Goal: Task Accomplishment & Management: Complete application form

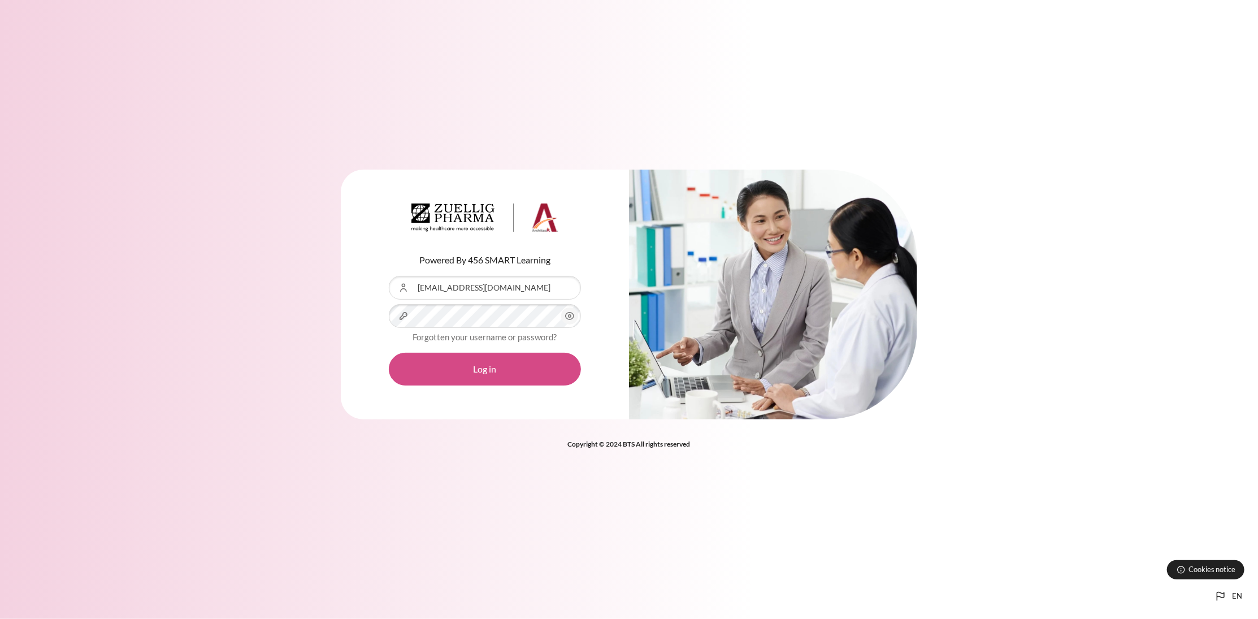
click at [544, 375] on button "Log in" at bounding box center [485, 369] width 192 height 33
click at [488, 365] on button "Log in" at bounding box center [485, 369] width 192 height 33
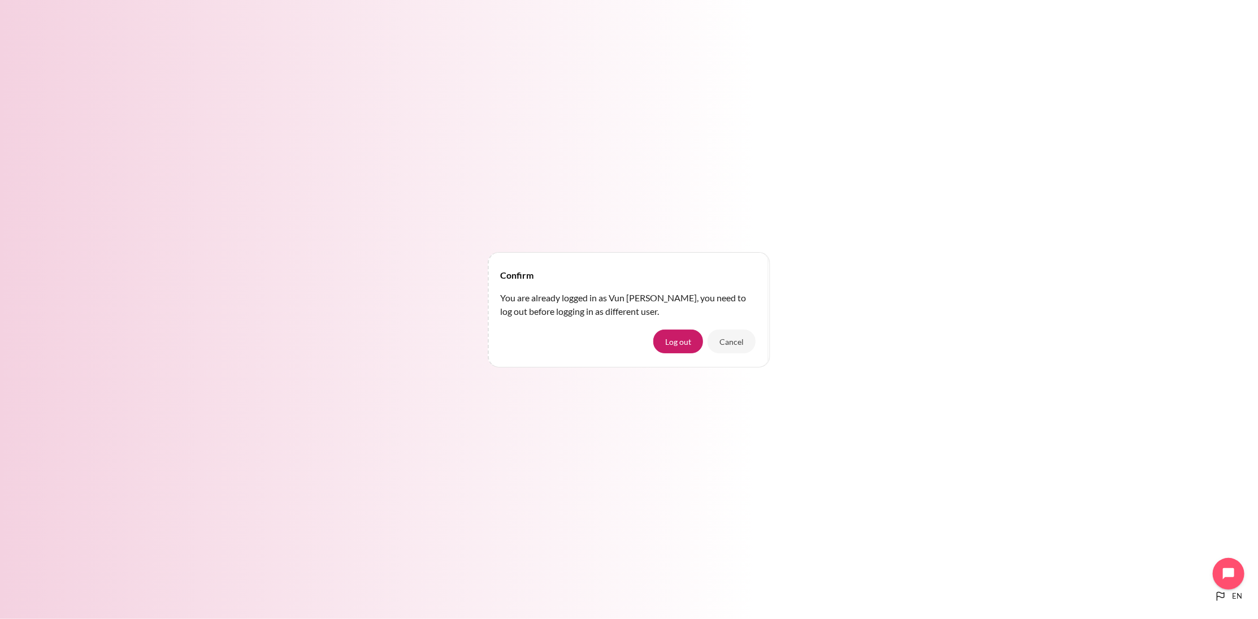
click at [1081, 360] on div "Confirm You are already logged in as Vun Ping Lee, you need to log out before l…" at bounding box center [629, 309] width 1258 height 133
click at [745, 341] on button "Cancel" at bounding box center [732, 342] width 48 height 24
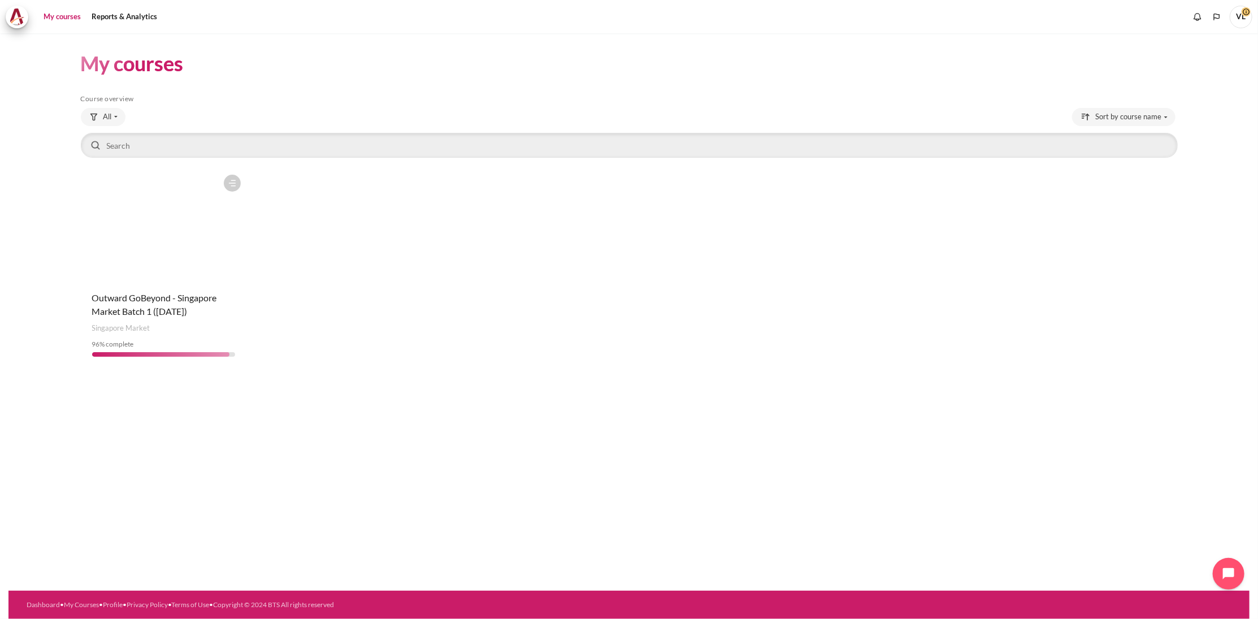
click at [152, 229] on figure "Content" at bounding box center [164, 225] width 166 height 113
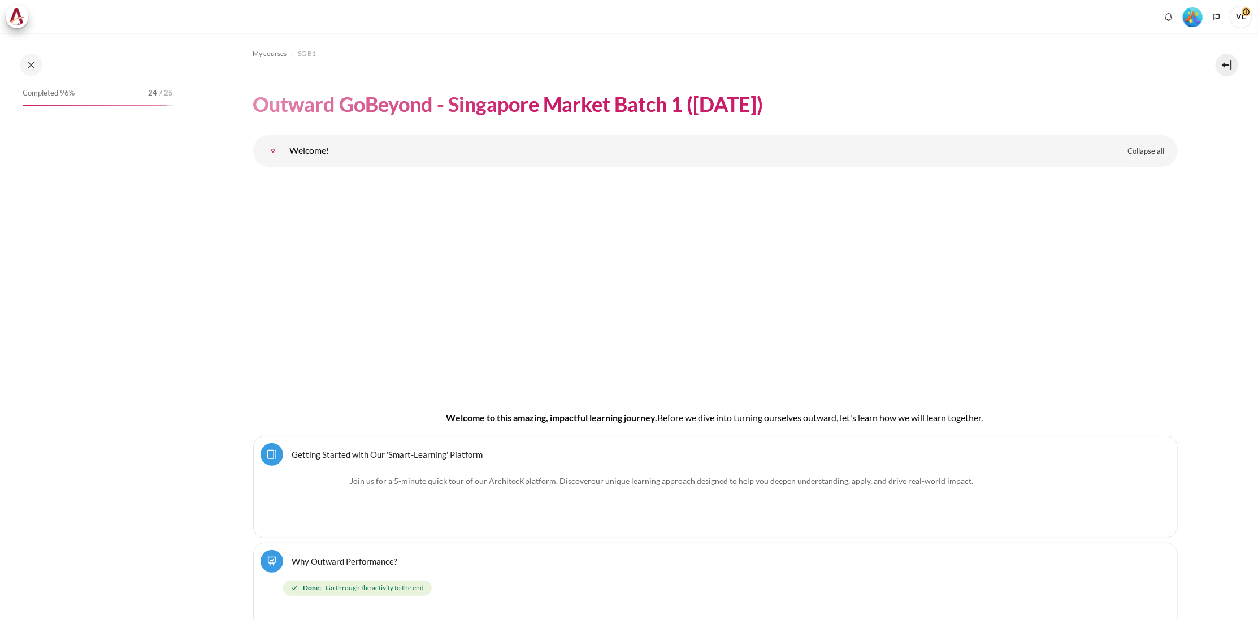
scroll to position [1271, 0]
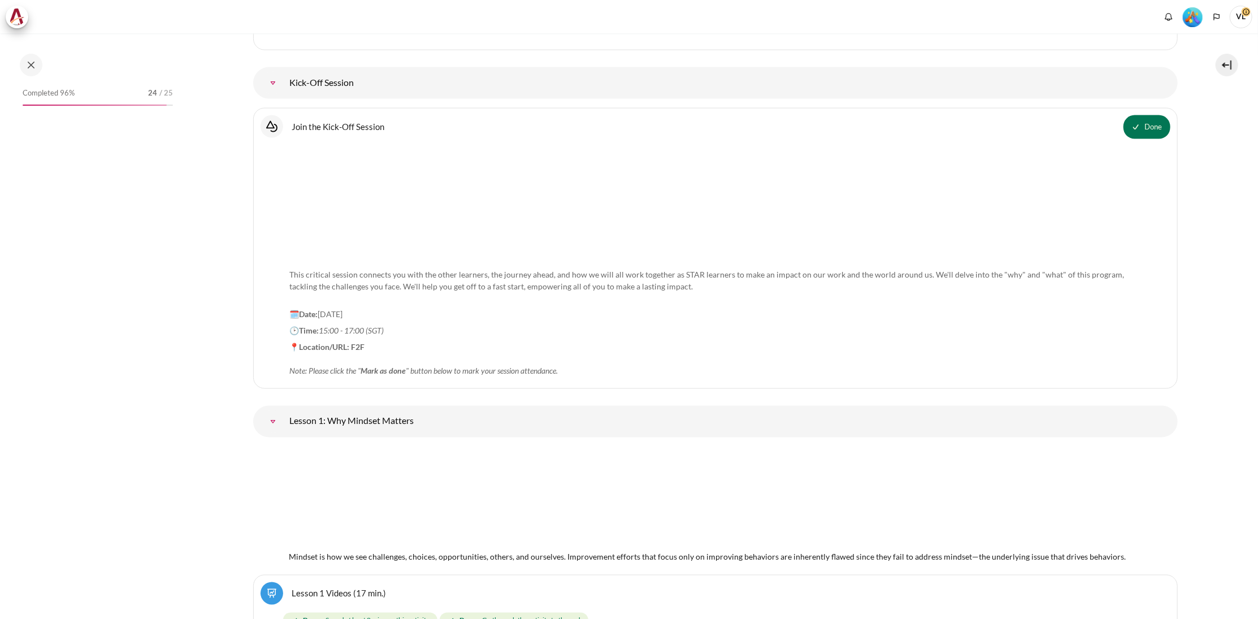
click at [81, 96] on div "Completed 96% 24 / 25" at bounding box center [98, 93] width 150 height 11
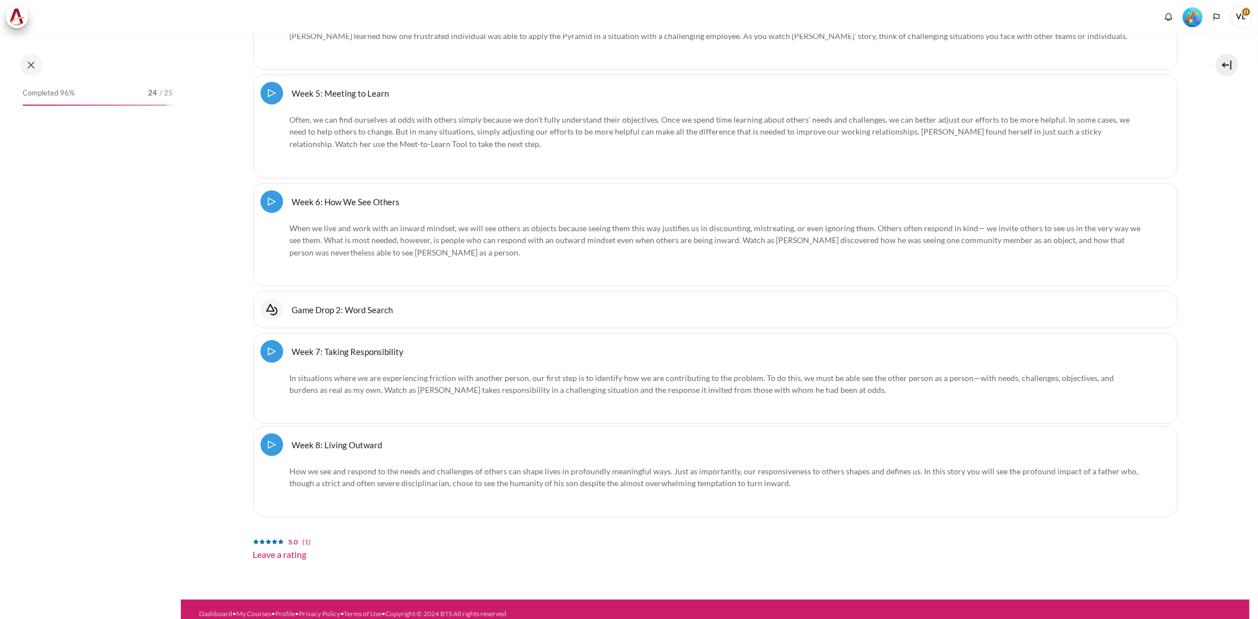
scroll to position [16323, 0]
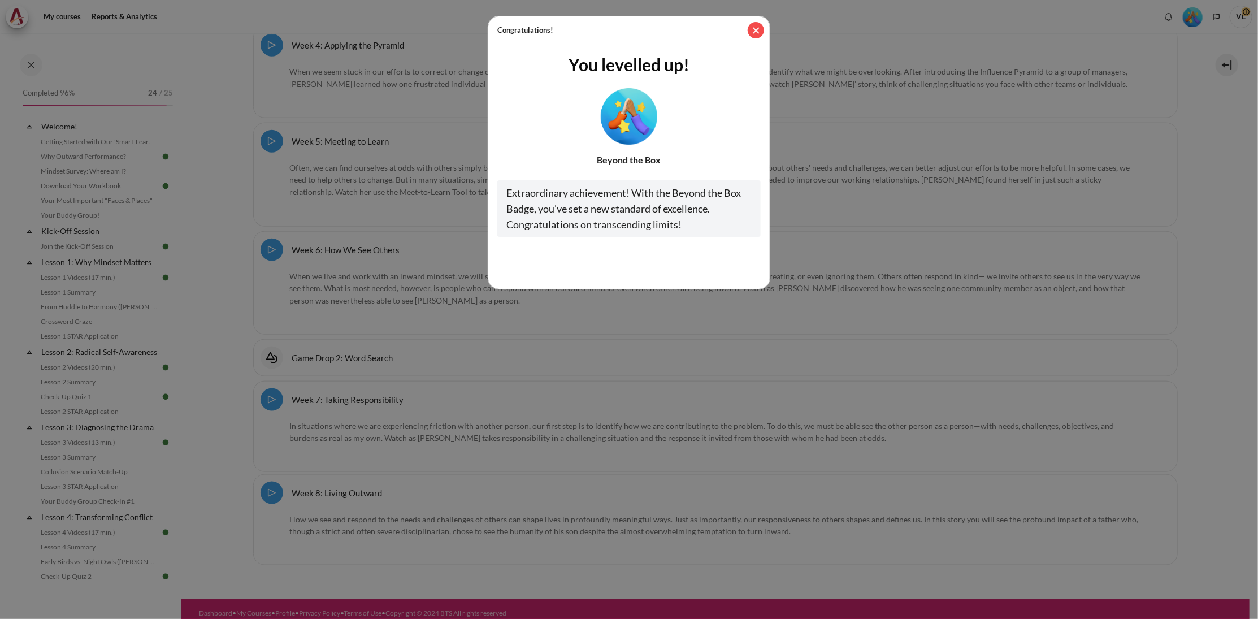
click at [752, 31] on button "Close" at bounding box center [756, 30] width 16 height 16
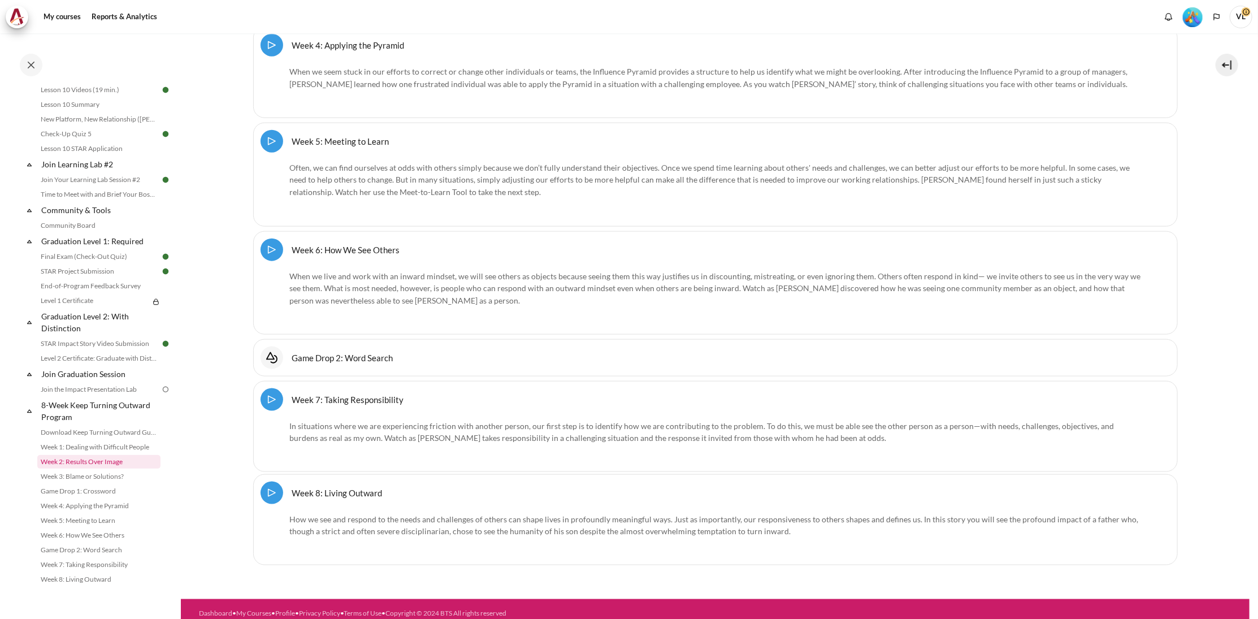
scroll to position [1120, 0]
click at [87, 388] on link "Join the Impact Presentation Lab" at bounding box center [98, 390] width 123 height 14
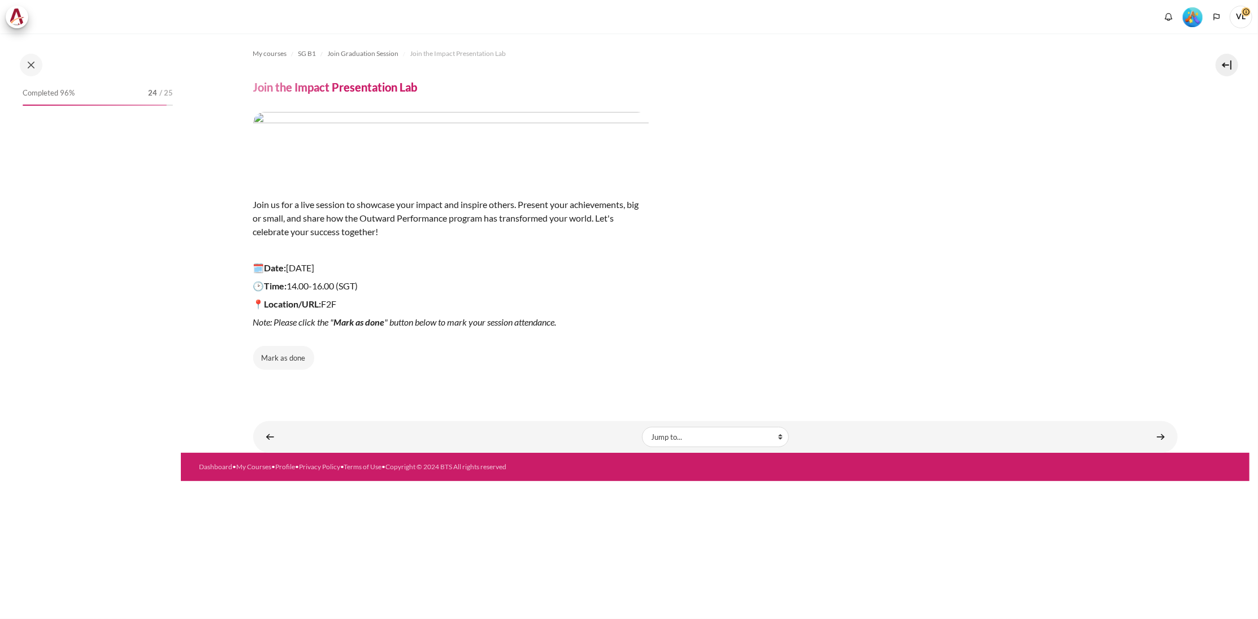
drag, startPoint x: 292, startPoint y: 356, endPoint x: 314, endPoint y: 356, distance: 21.5
click at [304, 356] on button "Mark as done" at bounding box center [283, 358] width 61 height 24
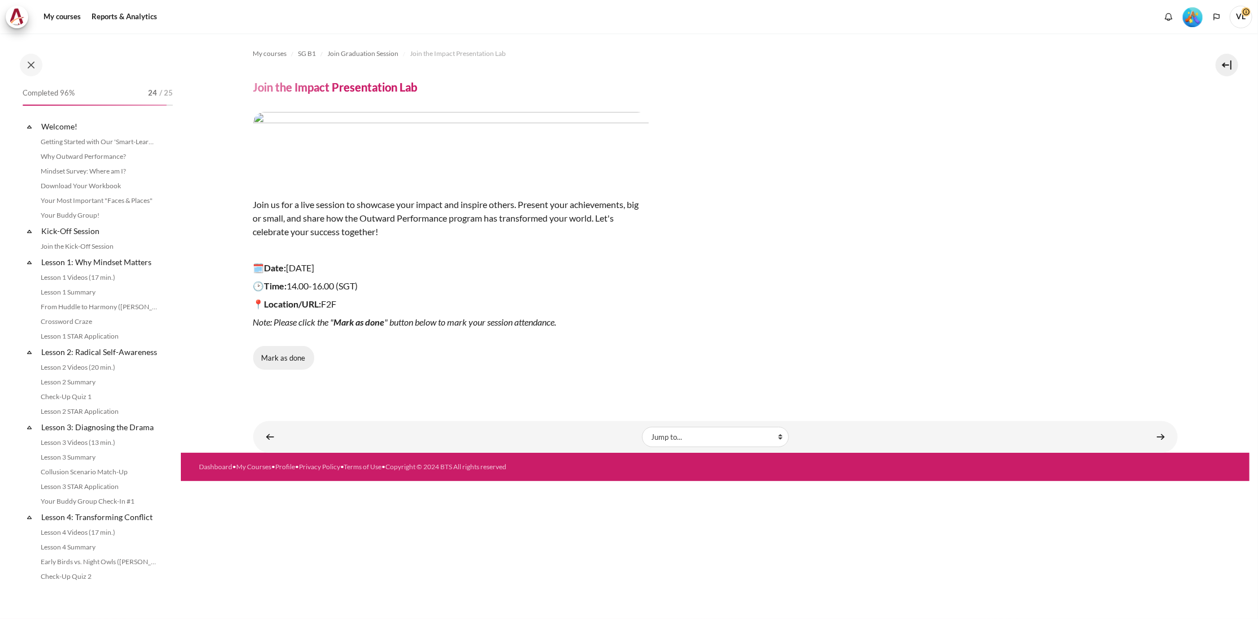
scroll to position [1120, 0]
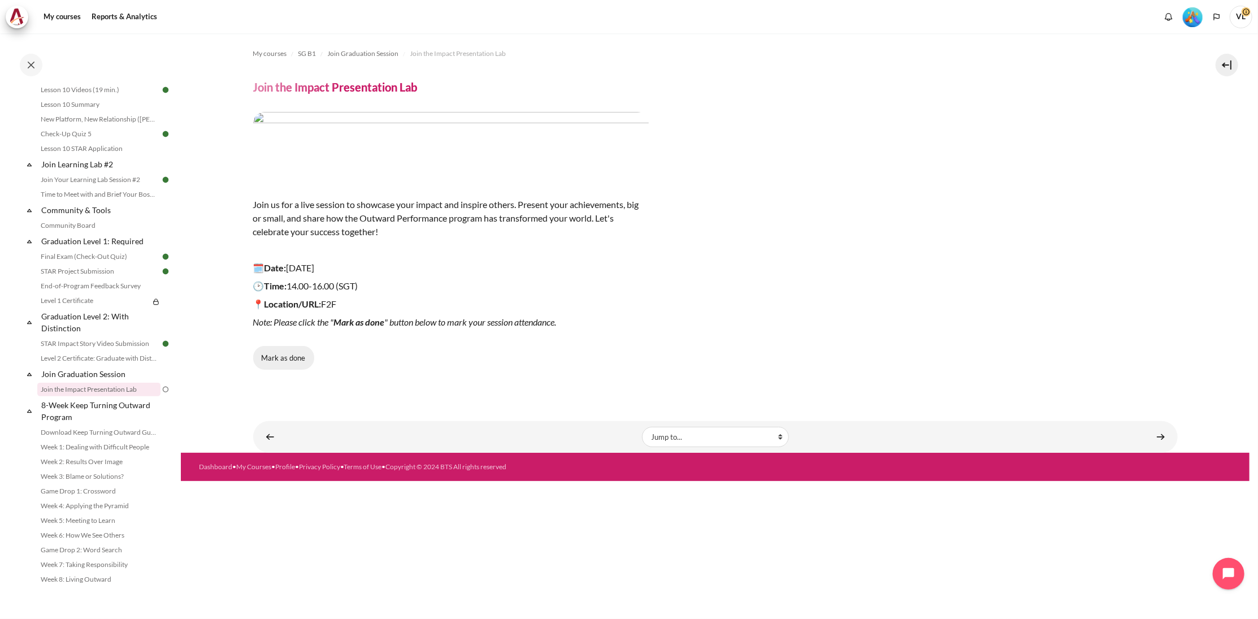
click at [284, 351] on button "Mark as done" at bounding box center [283, 358] width 61 height 24
click at [1165, 436] on link "Content" at bounding box center [1161, 437] width 23 height 22
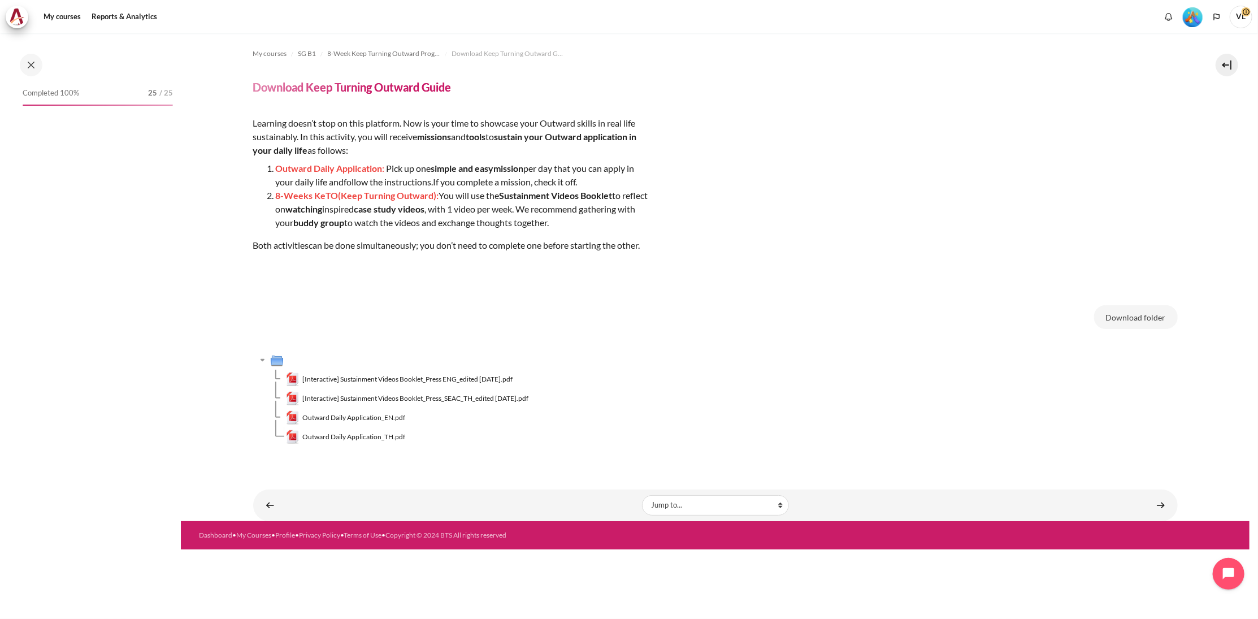
scroll to position [1120, 0]
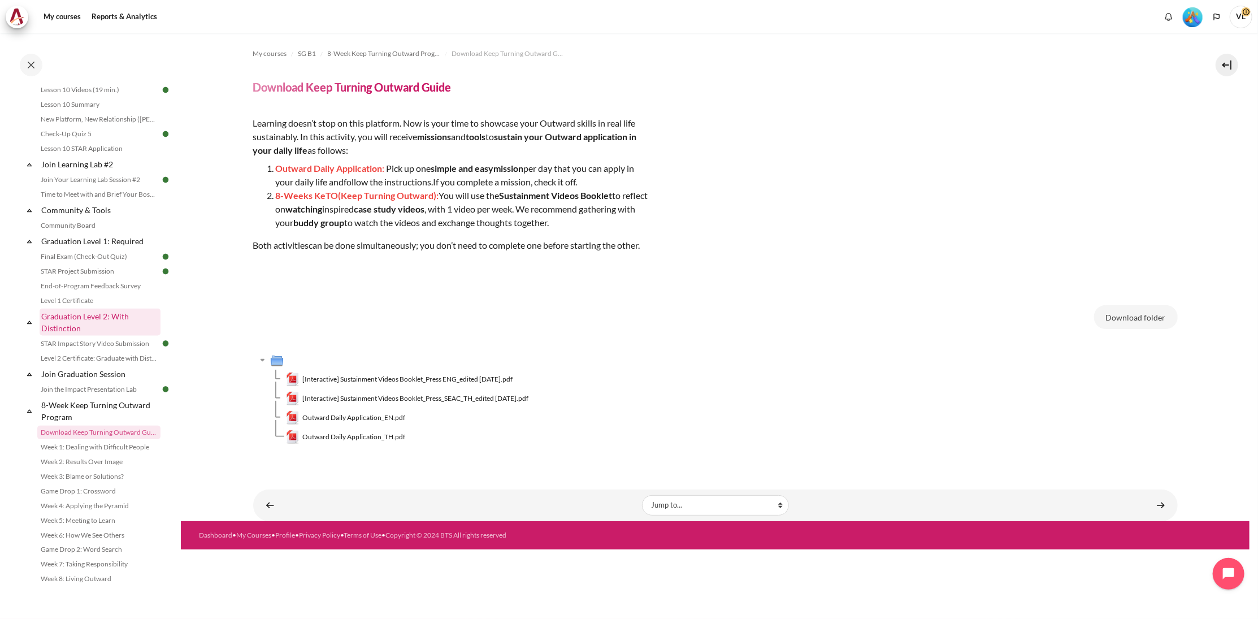
click at [86, 316] on link "Graduation Level 2: With Distinction" at bounding box center [100, 322] width 121 height 27
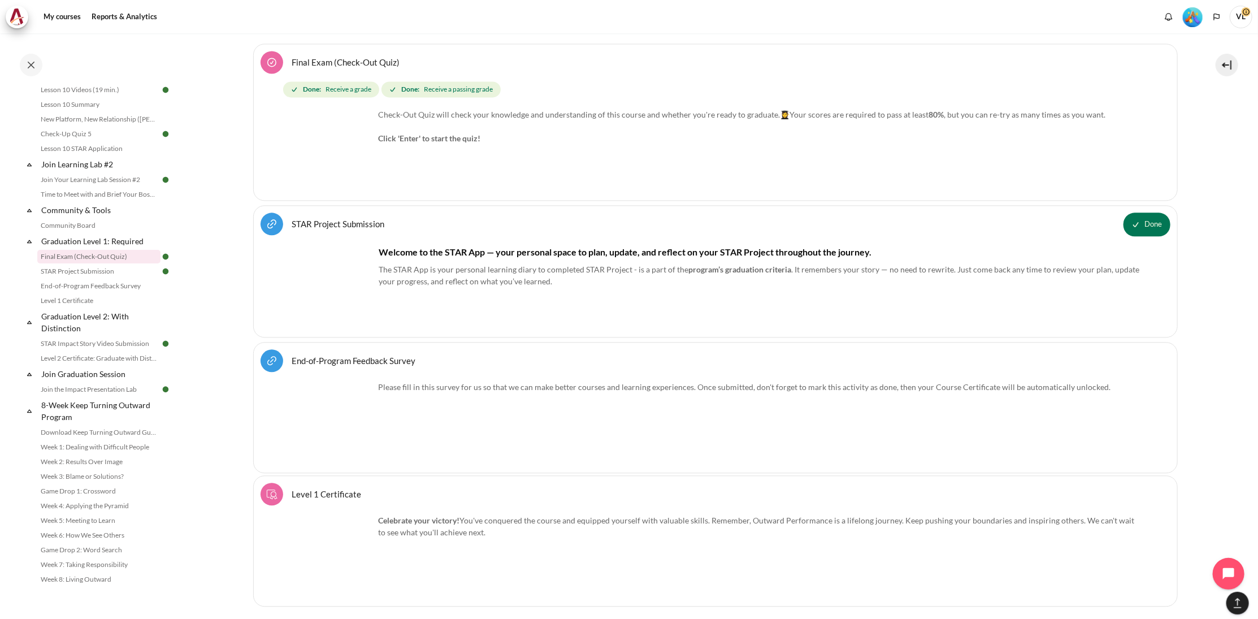
scroll to position [14107, 0]
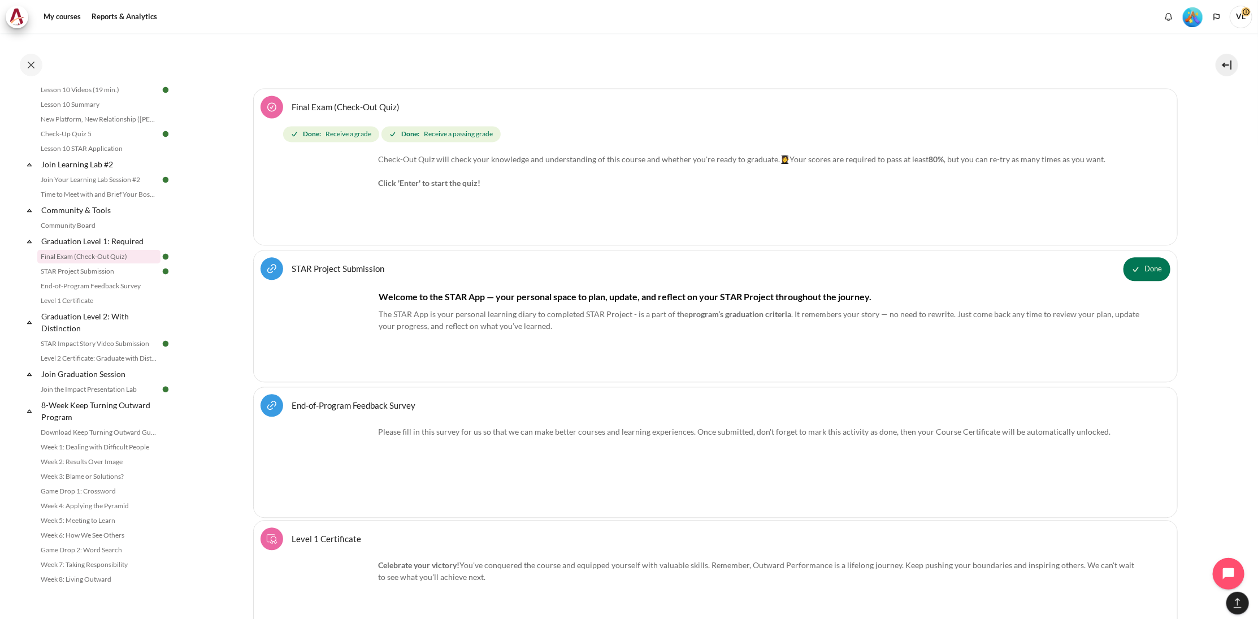
click at [794, 186] on div "Check-Out Quiz will check your knowledge and understanding of this course and w…" at bounding box center [715, 195] width 851 height 85
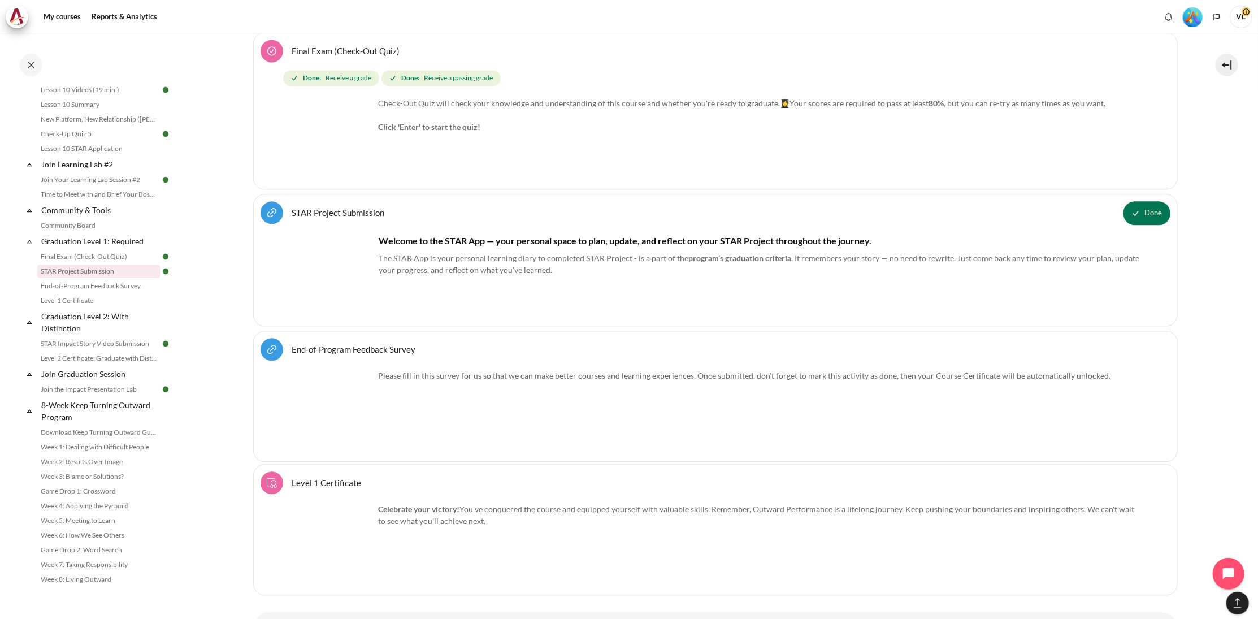
scroll to position [14191, 0]
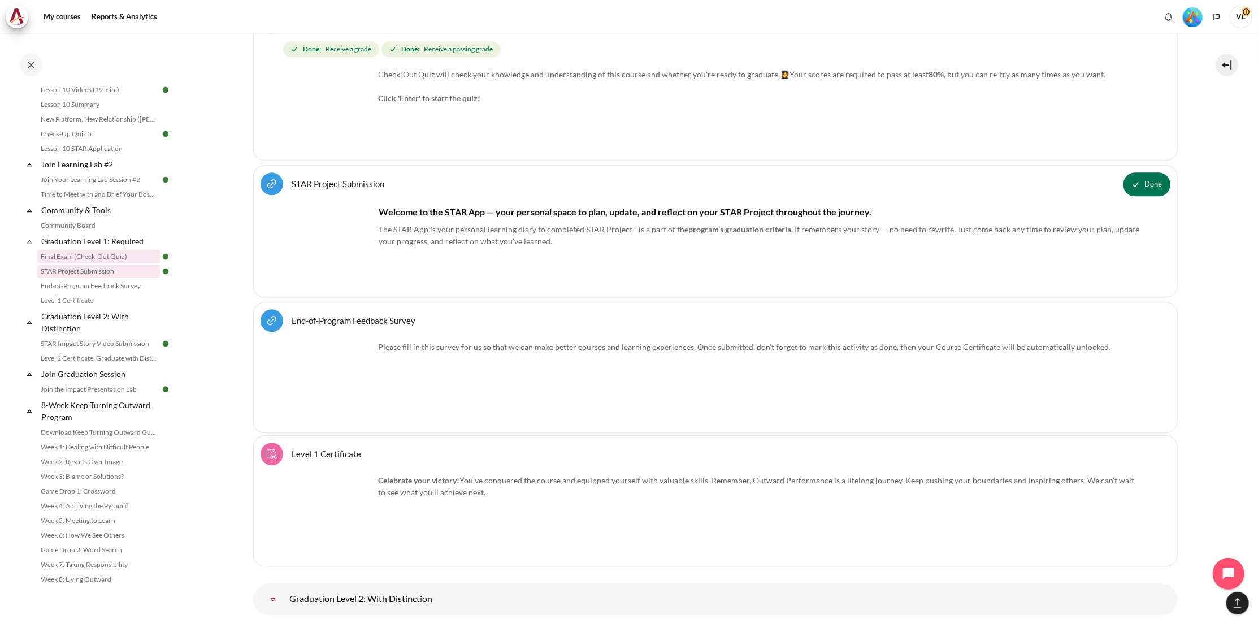
click at [88, 258] on link "Final Exam (Check-Out Quiz)" at bounding box center [98, 257] width 123 height 14
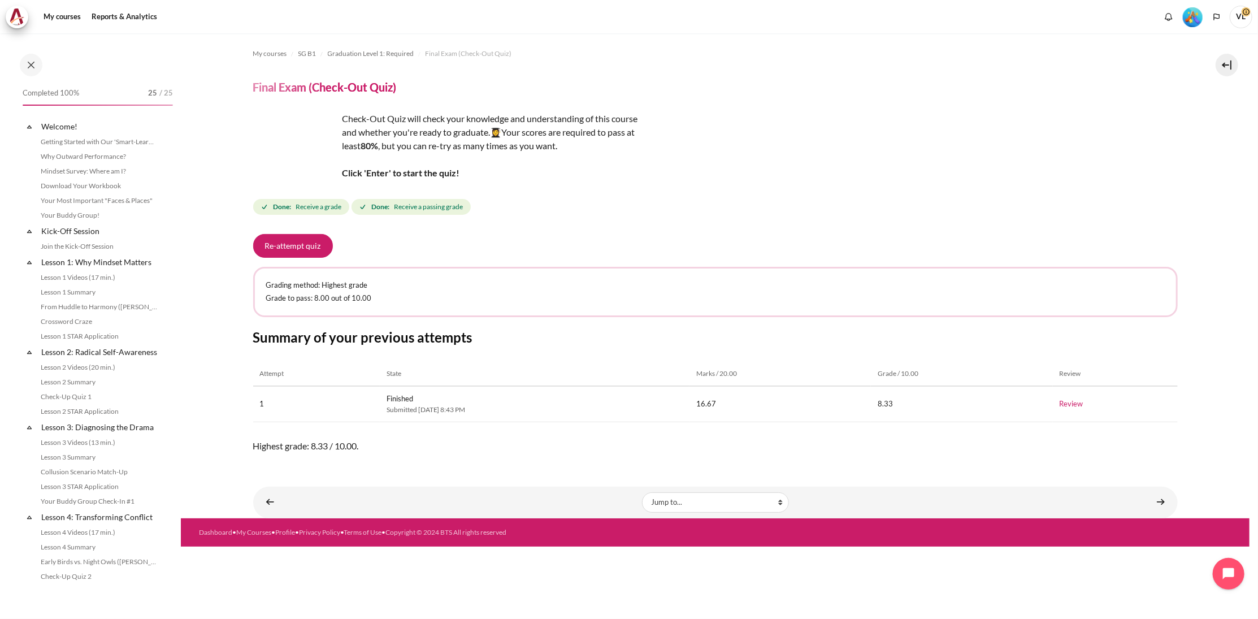
scroll to position [1042, 0]
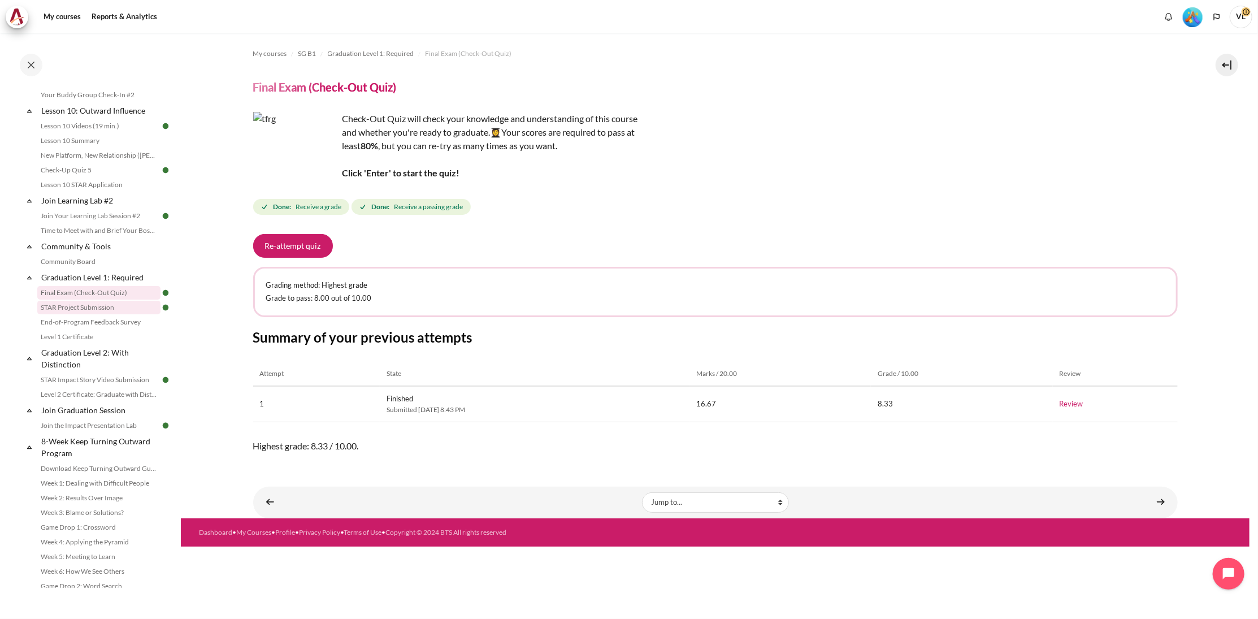
click at [99, 314] on link "STAR Project Submission" at bounding box center [98, 308] width 123 height 14
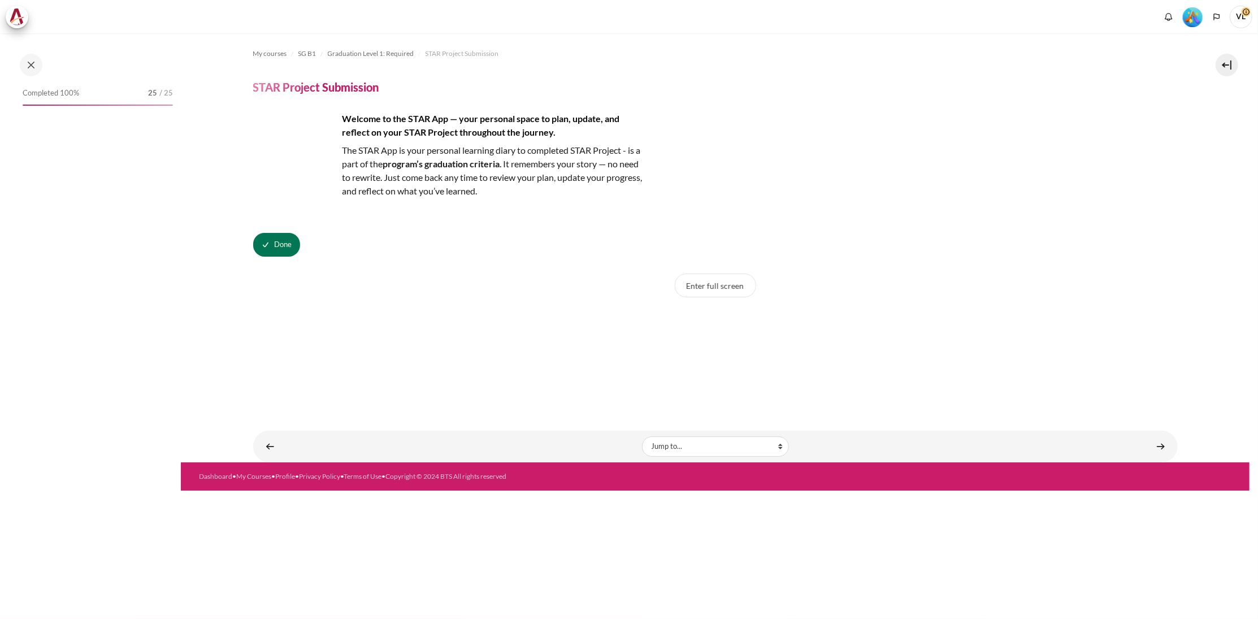
scroll to position [1056, 0]
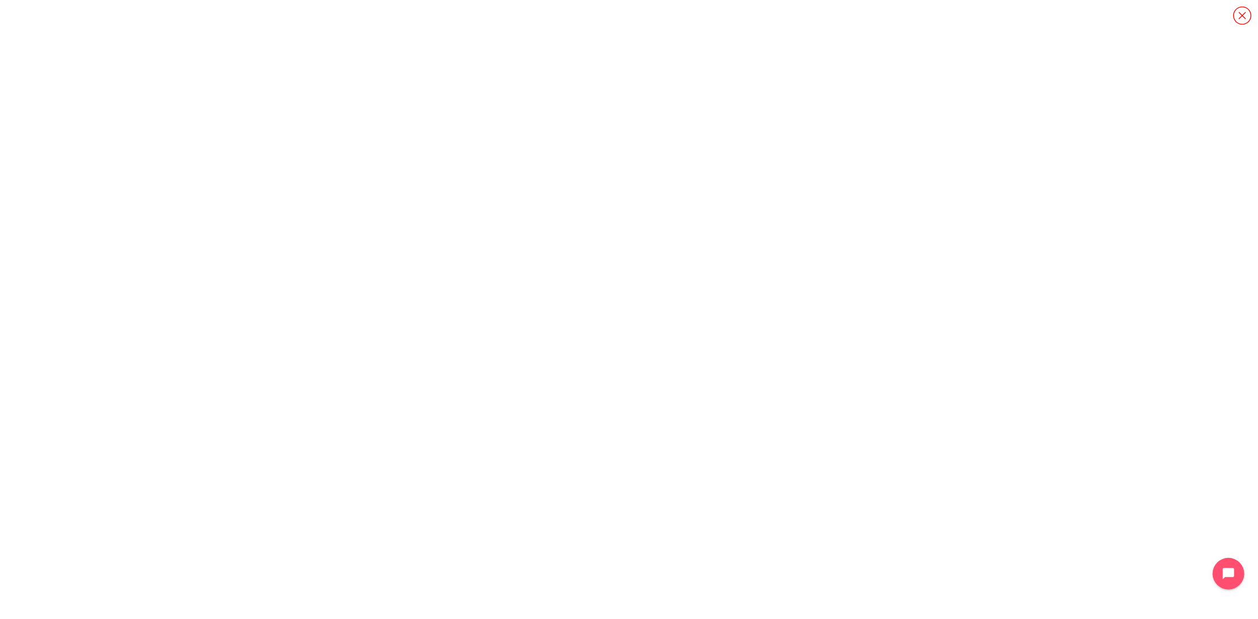
click at [1243, 23] on icon "Content" at bounding box center [1243, 16] width 20 height 20
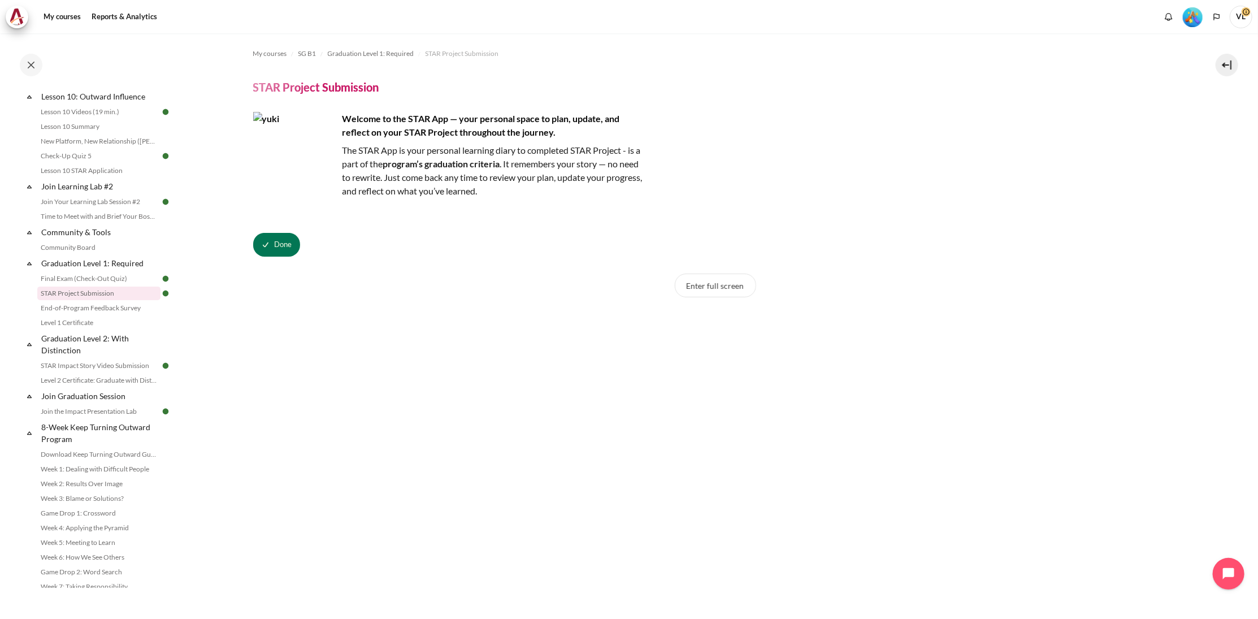
click at [1068, 244] on div "Done" at bounding box center [715, 245] width 925 height 24
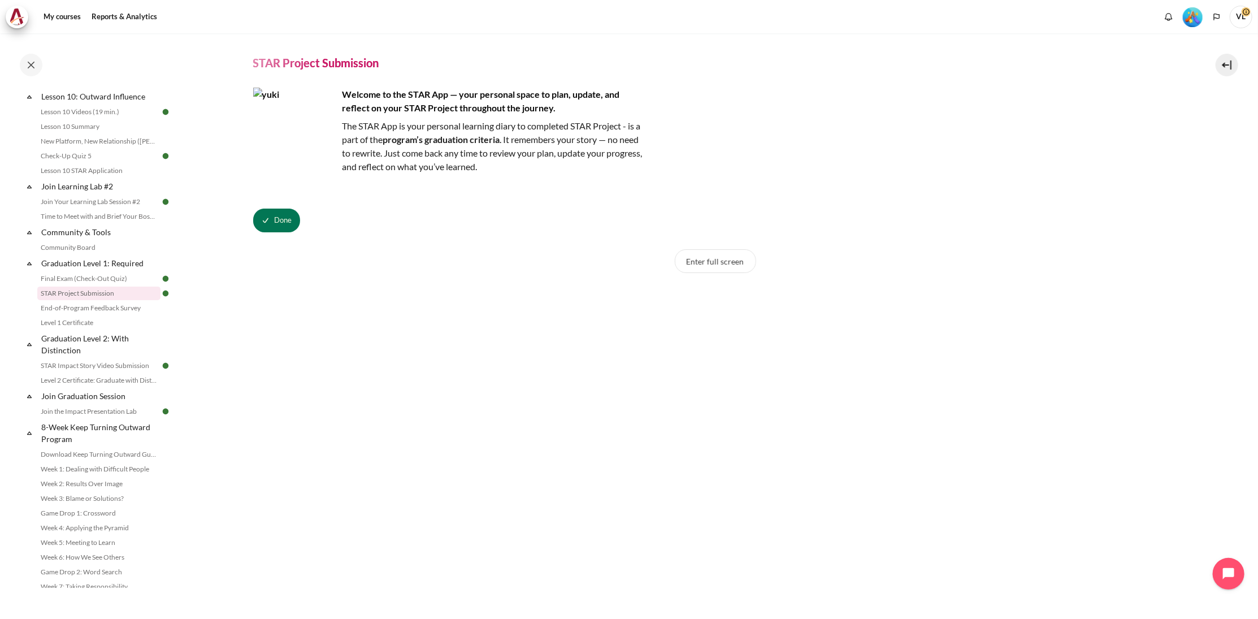
scroll to position [0, 0]
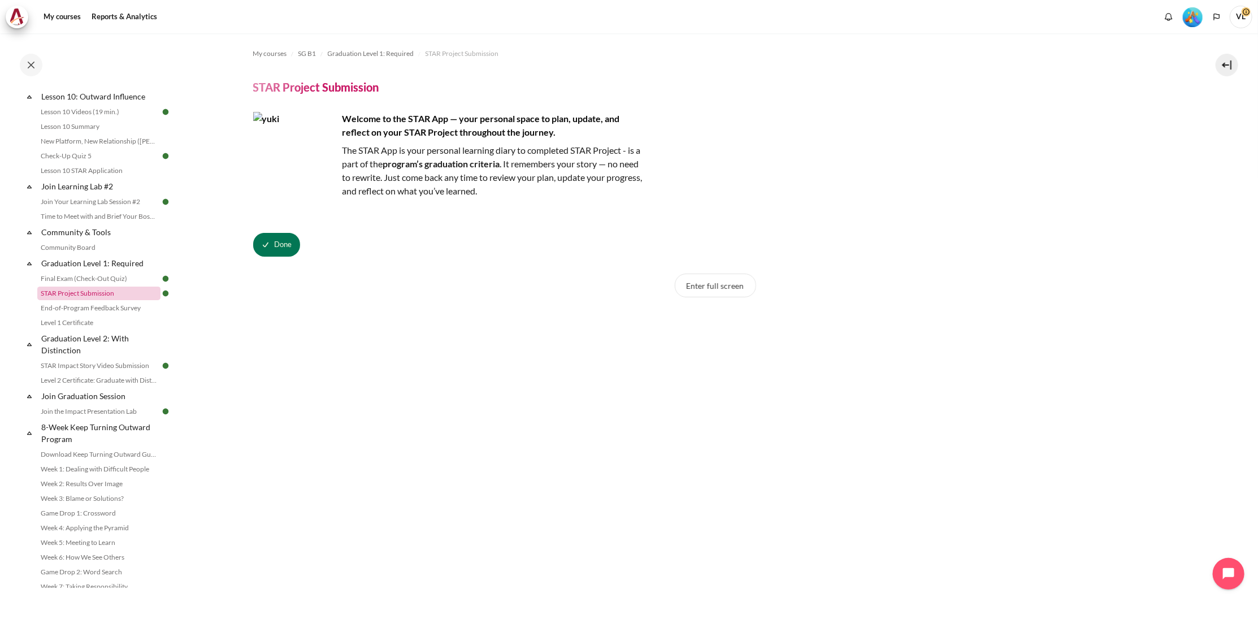
click at [93, 300] on link "STAR Project Submission" at bounding box center [98, 294] width 123 height 14
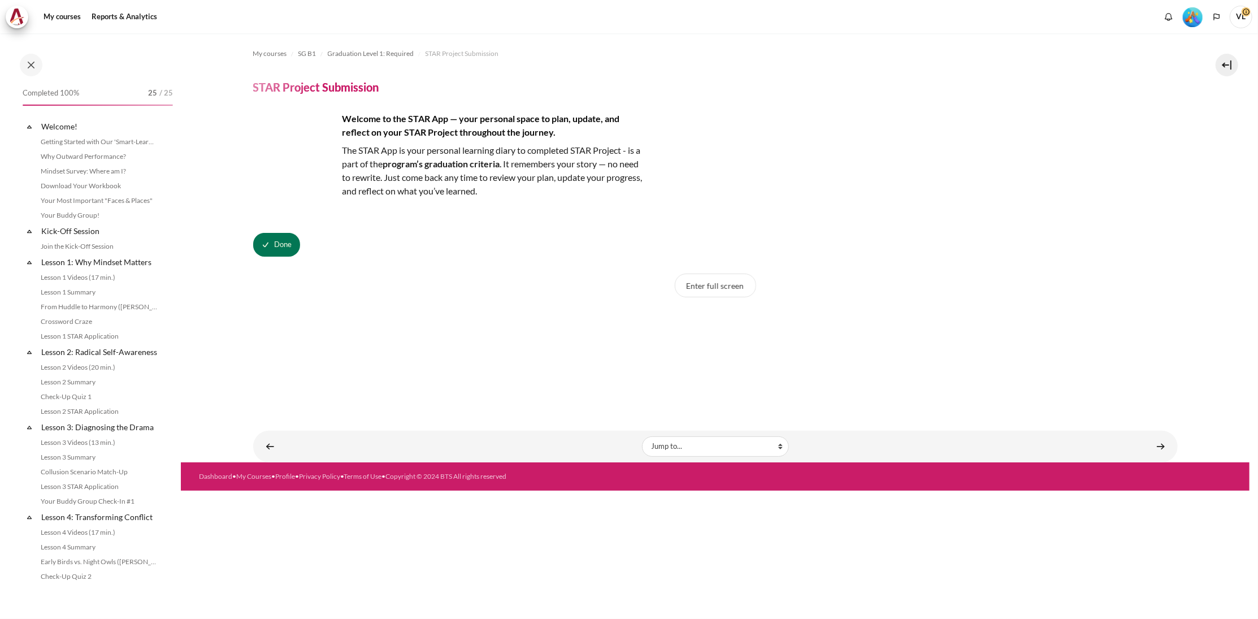
scroll to position [1056, 0]
